Goal: Navigation & Orientation: Understand site structure

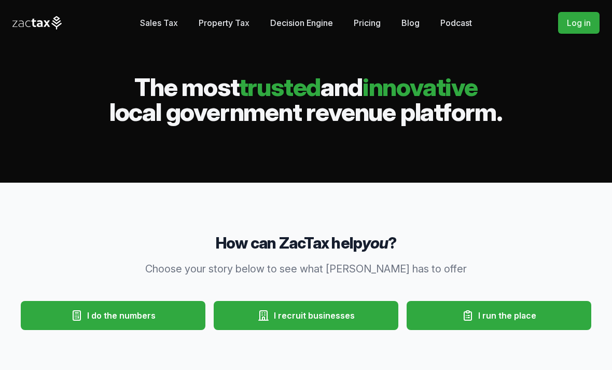
click at [153, 25] on link "Sales Tax" at bounding box center [159, 22] width 38 height 21
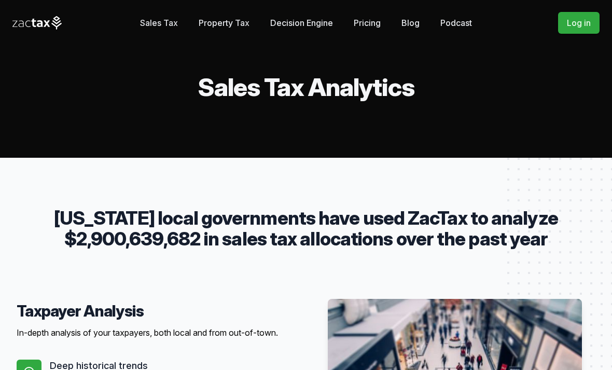
click at [374, 21] on link "Pricing" at bounding box center [367, 22] width 27 height 21
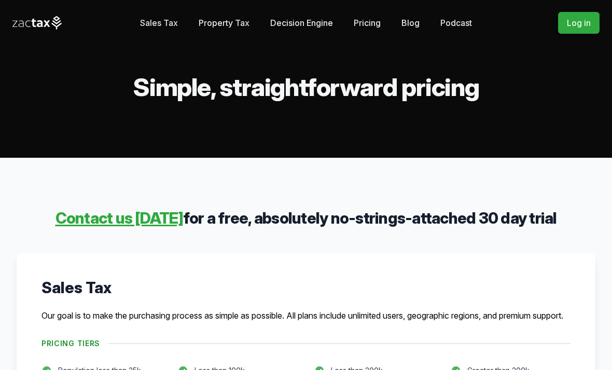
click at [313, 25] on link "Decision Engine" at bounding box center [301, 22] width 63 height 21
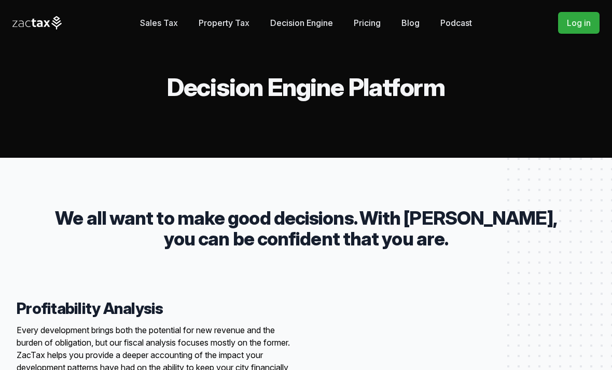
click at [415, 21] on link "Blog" at bounding box center [410, 22] width 18 height 21
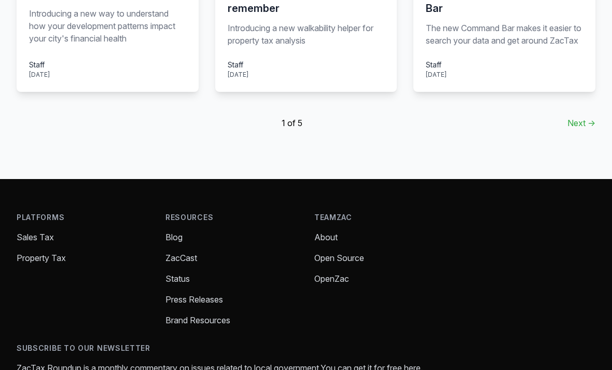
scroll to position [843, 0]
click at [583, 129] on link "Next →" at bounding box center [581, 123] width 28 height 12
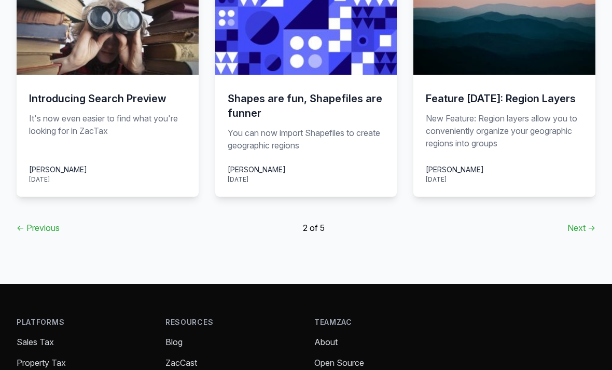
scroll to position [951, 0]
